Goal: Find specific page/section: Find specific page/section

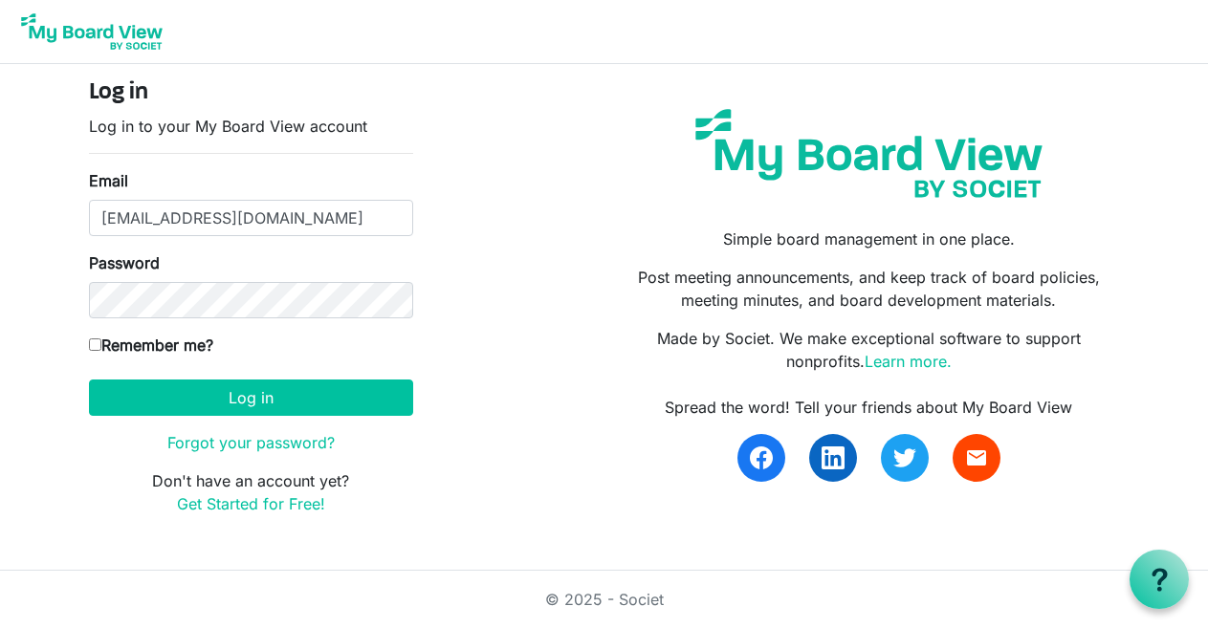
click at [134, 222] on input "[EMAIL_ADDRESS][DOMAIN_NAME]" at bounding box center [251, 218] width 324 height 36
type input "[EMAIL_ADDRESS][DOMAIN_NAME]"
click at [207, 377] on form "Log in Log in to your My Board View account Email [EMAIL_ADDRESS][DOMAIN_NAME] …" at bounding box center [251, 297] width 324 height 436
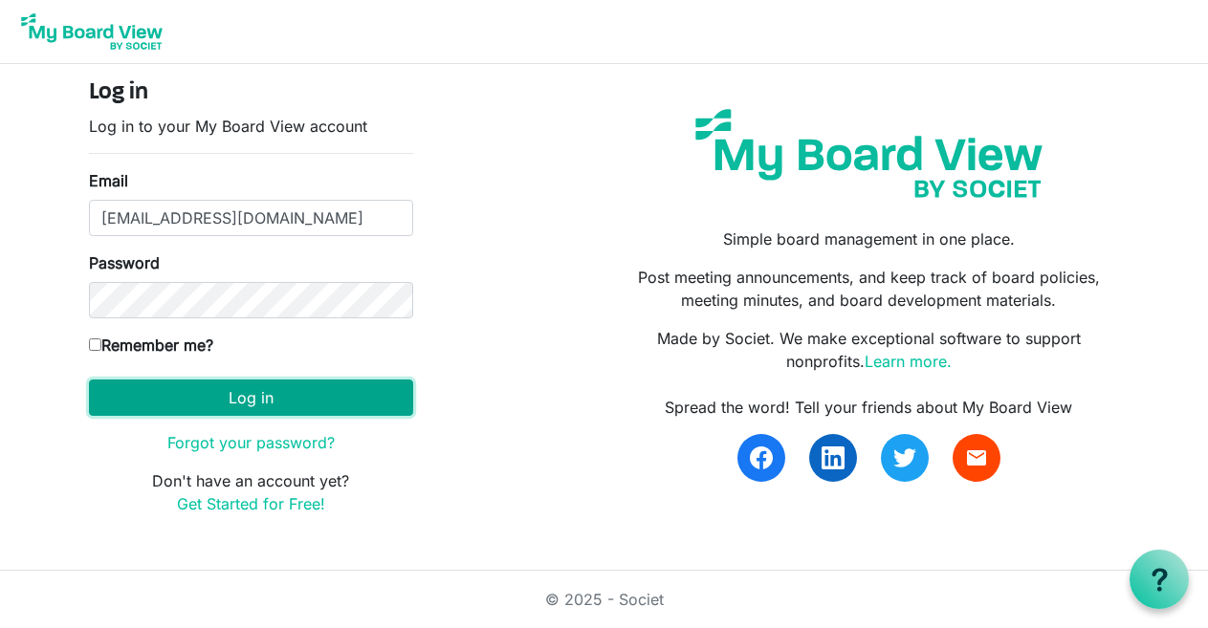
click at [208, 415] on button "Log in" at bounding box center [251, 398] width 324 height 36
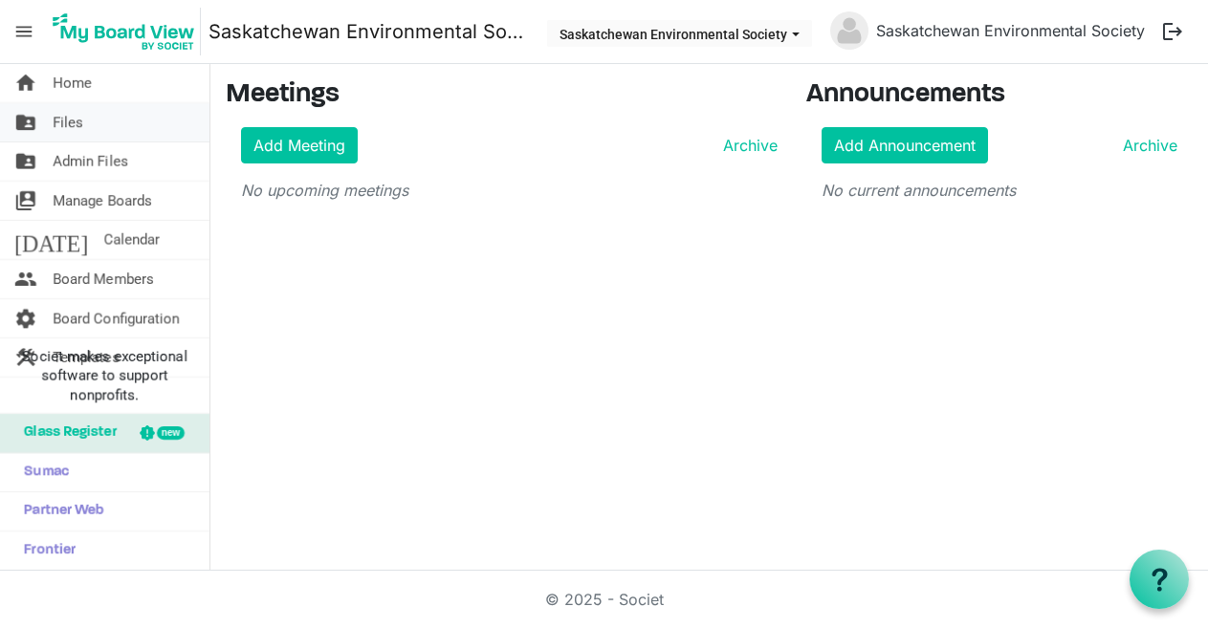
click at [89, 124] on link "folder_shared Files" at bounding box center [104, 122] width 209 height 38
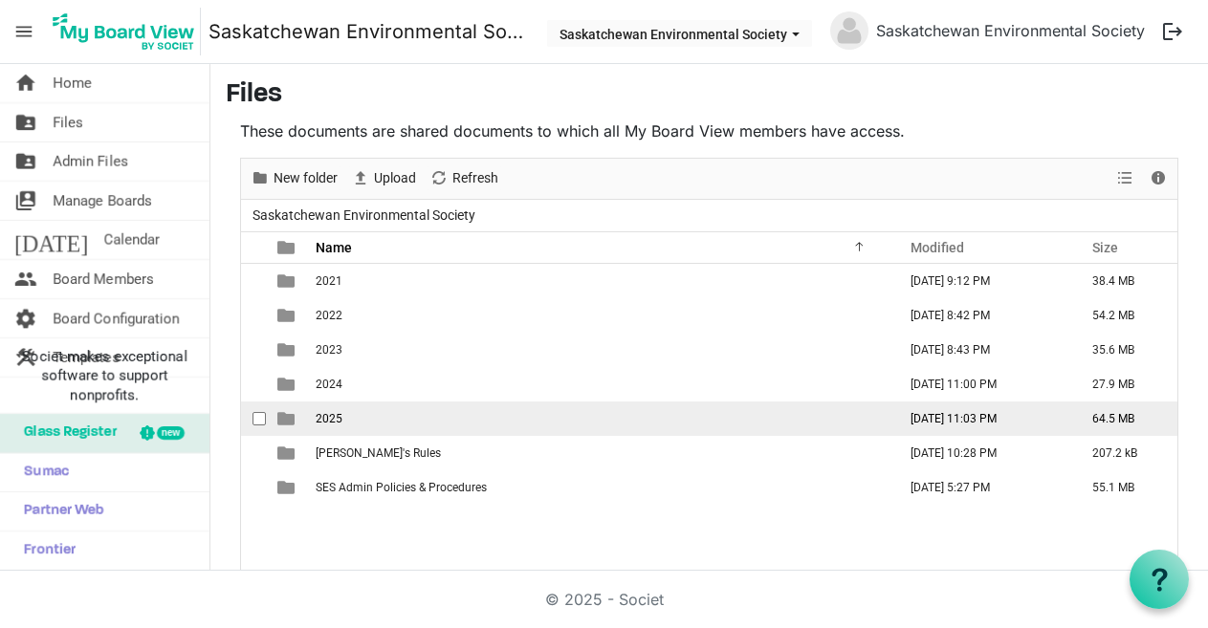
click at [351, 424] on td "2025" at bounding box center [600, 419] width 581 height 34
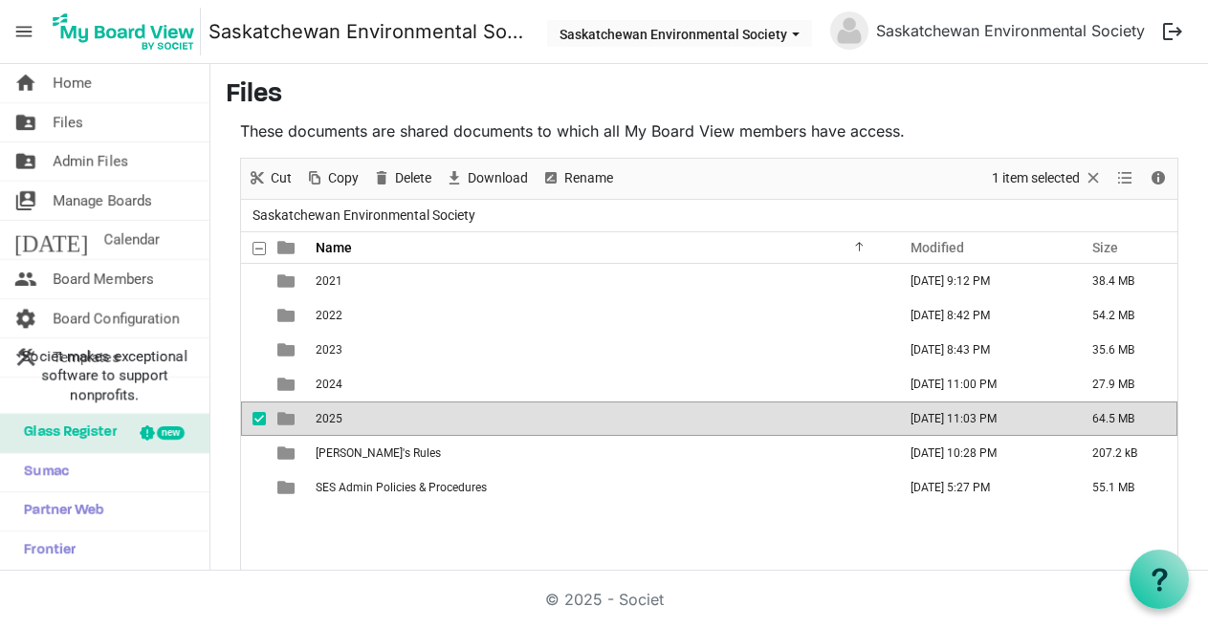
click at [351, 424] on td "2025" at bounding box center [600, 419] width 581 height 34
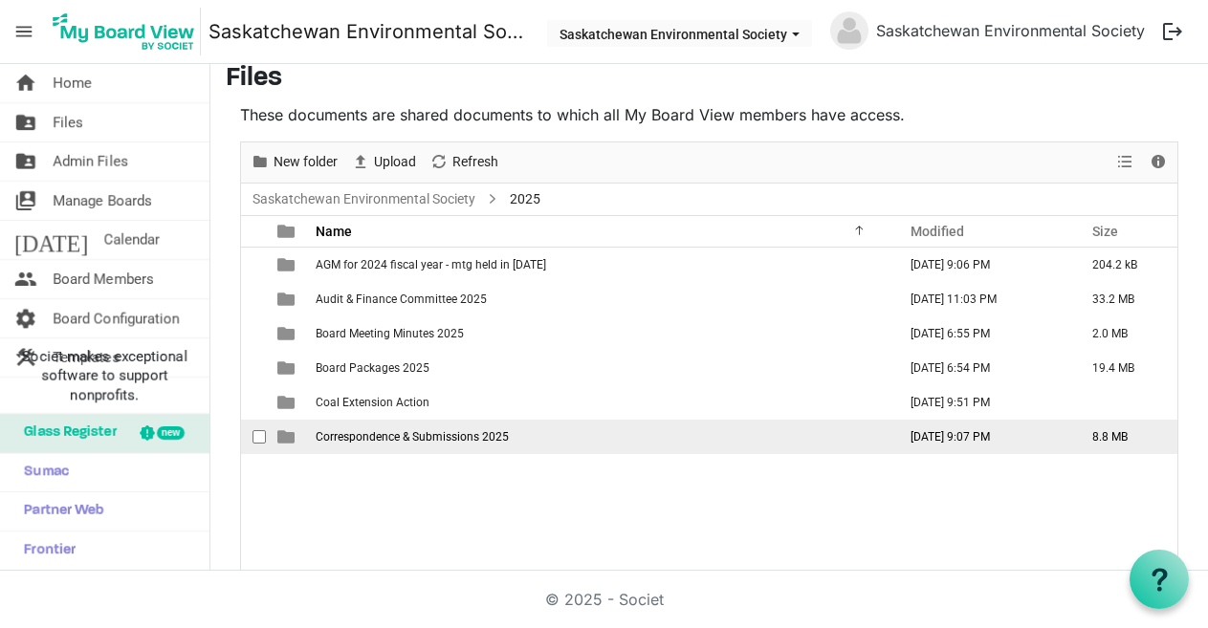
click at [347, 438] on span "Correspondence & Submissions 2025" at bounding box center [412, 436] width 193 height 13
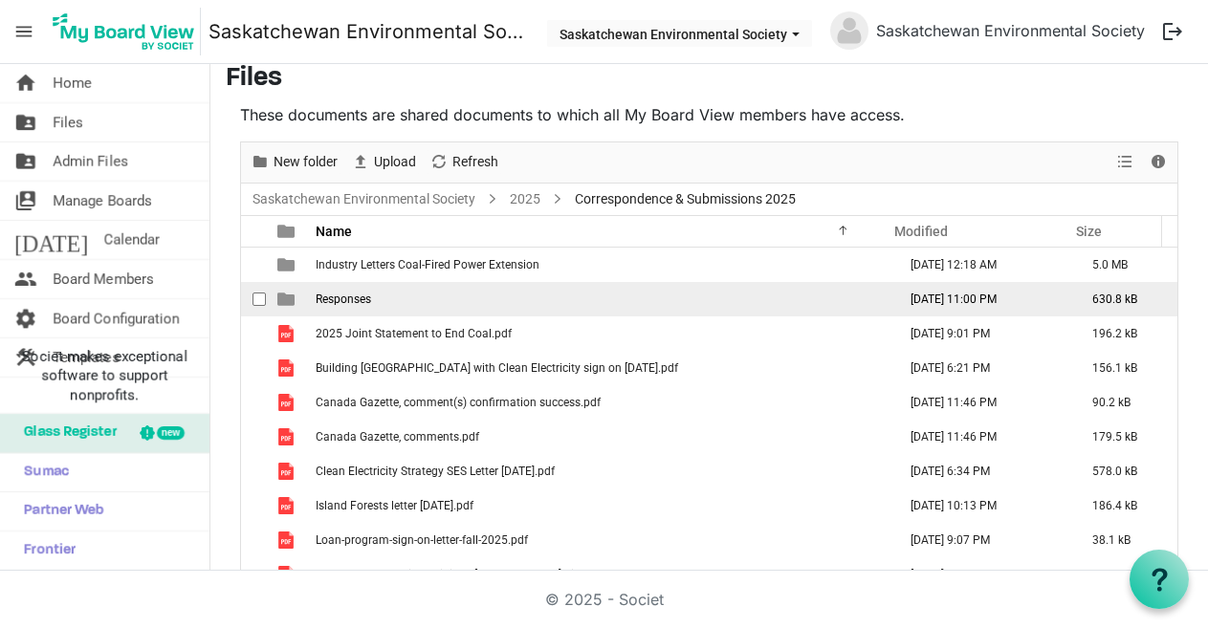
click at [338, 302] on span "Responses" at bounding box center [343, 299] width 55 height 13
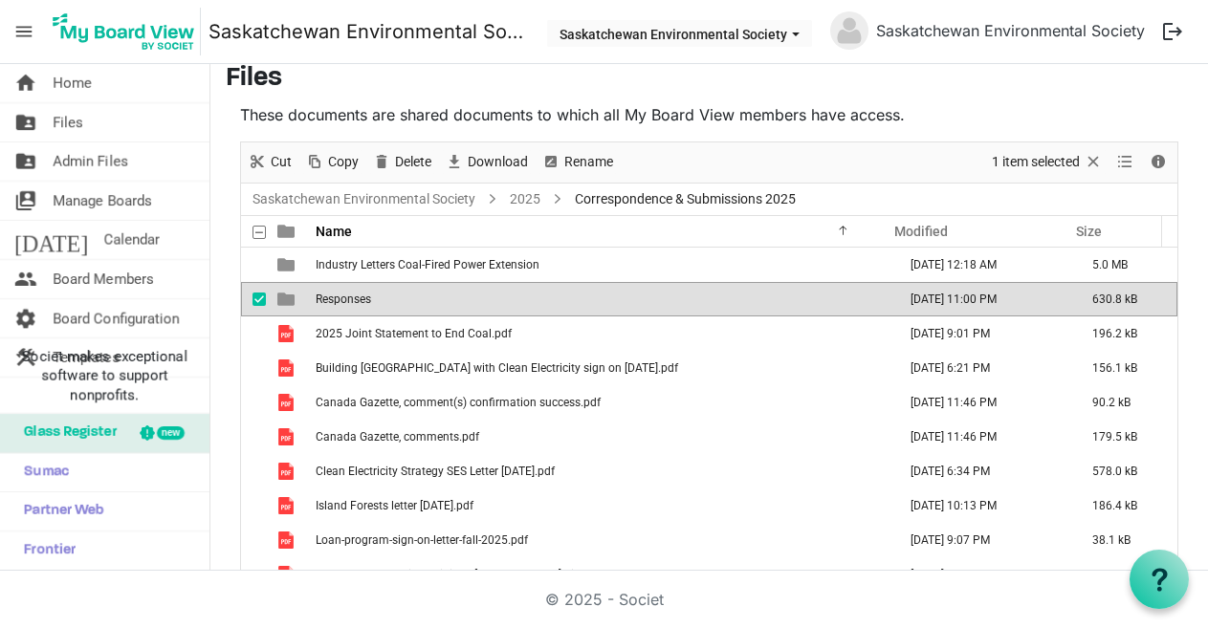
click at [338, 302] on span "Responses" at bounding box center [343, 299] width 55 height 13
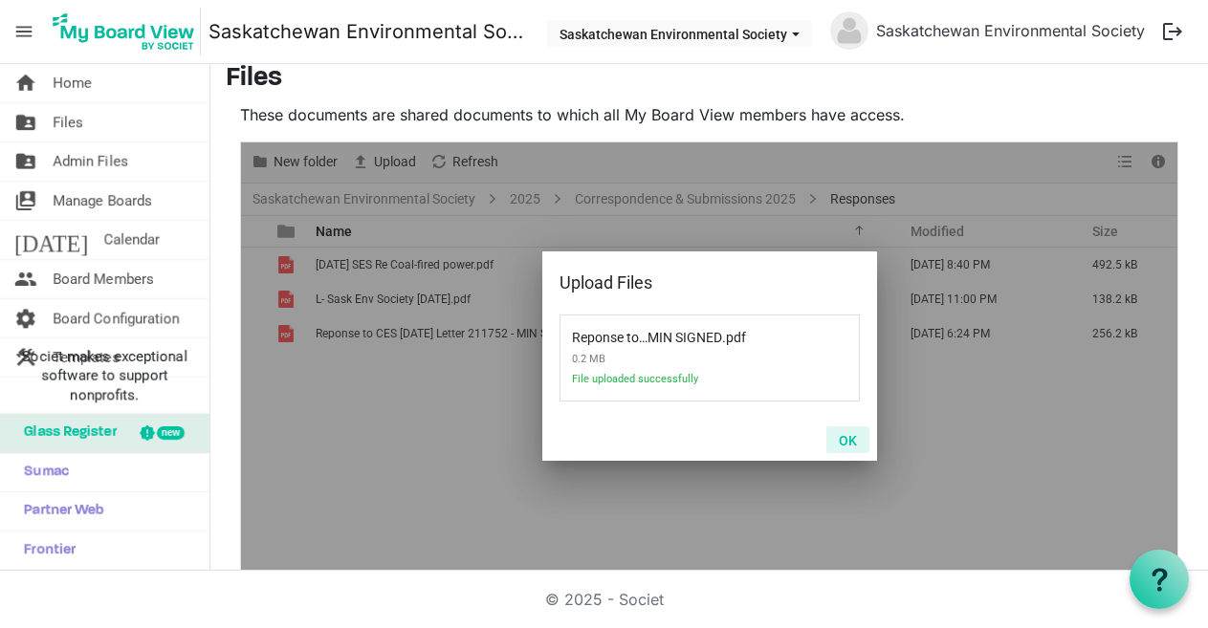
click at [841, 437] on button "OK" at bounding box center [848, 440] width 43 height 27
